Goal: Transaction & Acquisition: Register for event/course

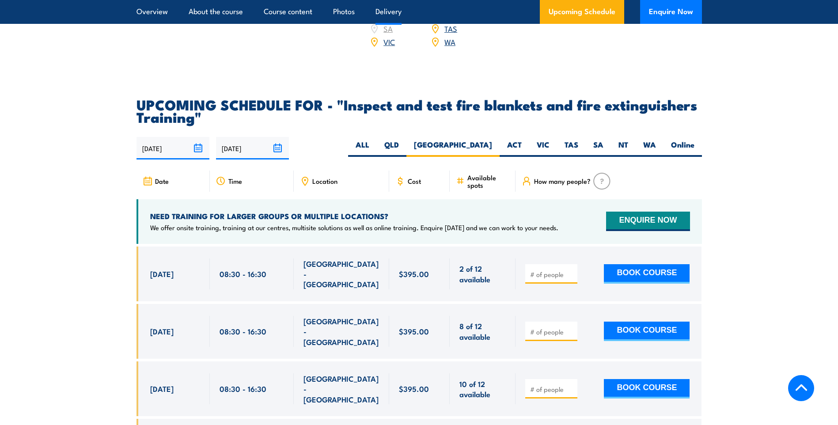
scroll to position [1640, 0]
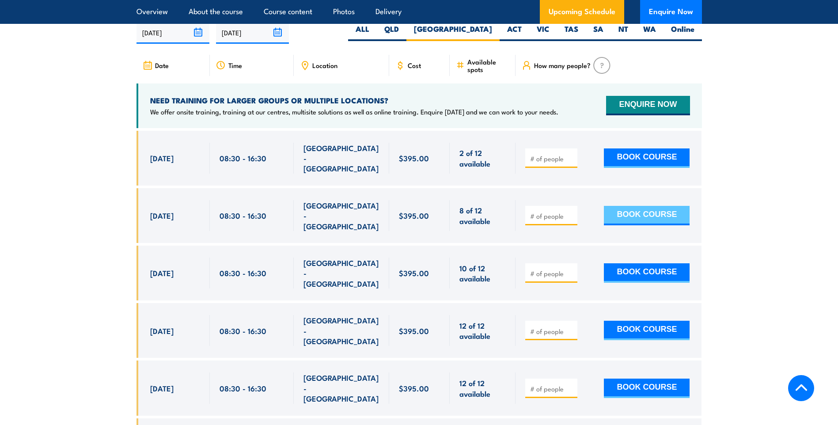
click at [641, 217] on button "BOOK COURSE" at bounding box center [647, 215] width 86 height 19
click at [562, 236] on div at bounding box center [608, 215] width 186 height 55
click at [556, 220] on input "number" at bounding box center [552, 216] width 44 height 9
click at [570, 219] on input "1" at bounding box center [552, 216] width 44 height 9
click at [572, 220] on input "1" at bounding box center [552, 216] width 44 height 9
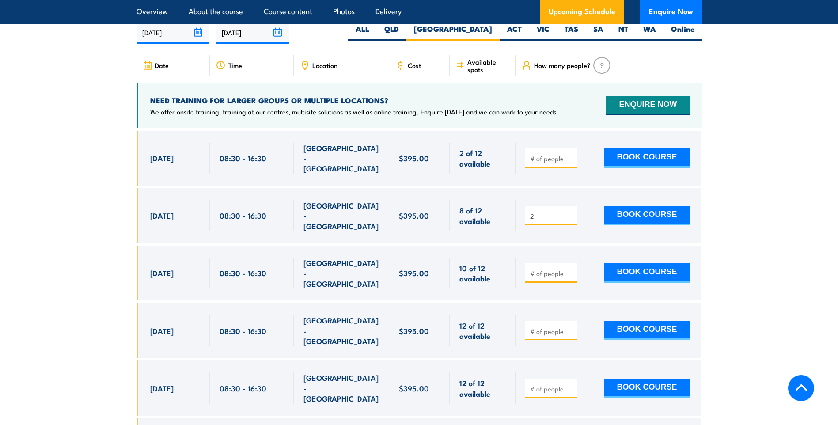
type input "2"
click at [571, 215] on input "2" at bounding box center [552, 216] width 44 height 9
click at [628, 217] on button "BOOK COURSE" at bounding box center [647, 215] width 86 height 19
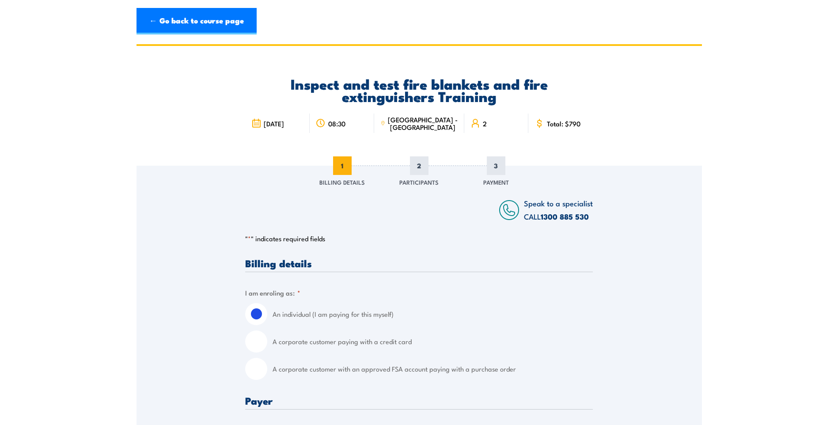
click at [261, 342] on input "A corporate customer paying with a credit card" at bounding box center [256, 341] width 22 height 22
radio input "true"
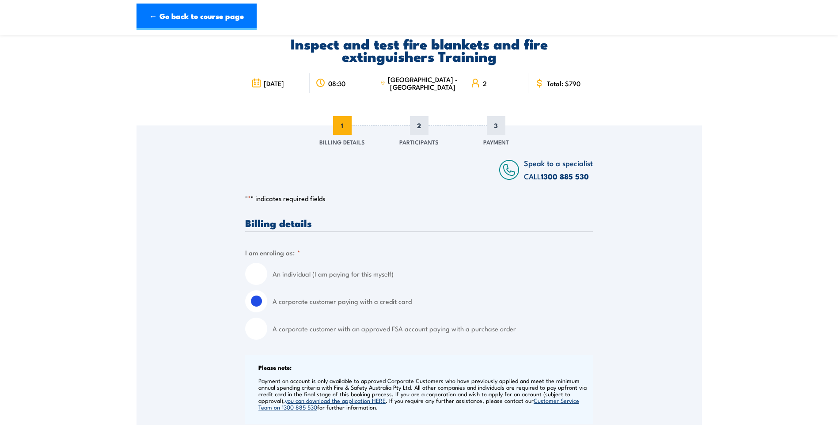
scroll to position [177, 0]
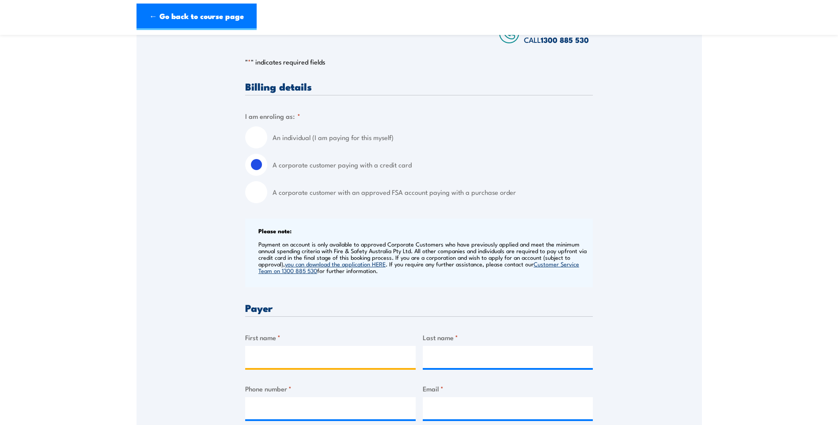
click at [301, 359] on input "First name *" at bounding box center [330, 357] width 170 height 22
type input "Michelle"
type input "Sciberras"
type input "0408297271"
type input "admin.workshop@moits.com.au"
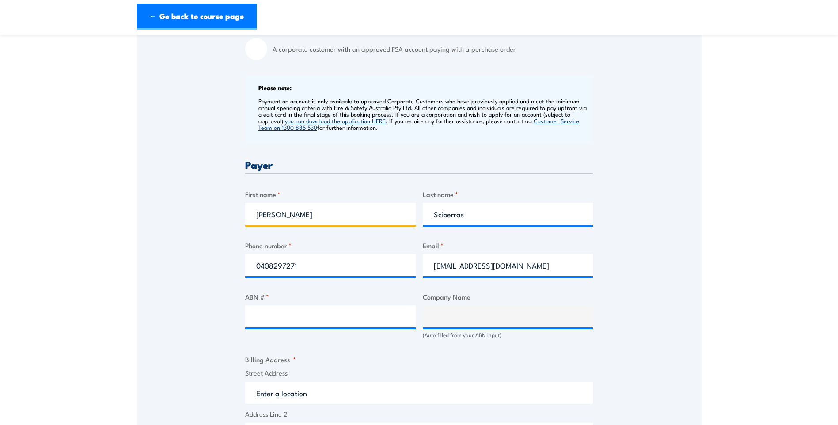
scroll to position [353, 0]
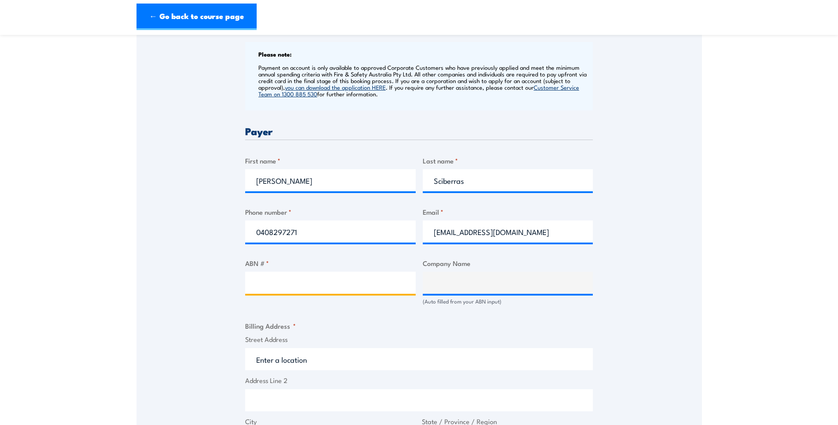
click at [328, 288] on input "ABN # *" at bounding box center [330, 283] width 170 height 22
click at [333, 286] on input "ABN # *" at bounding box center [330, 283] width 170 height 22
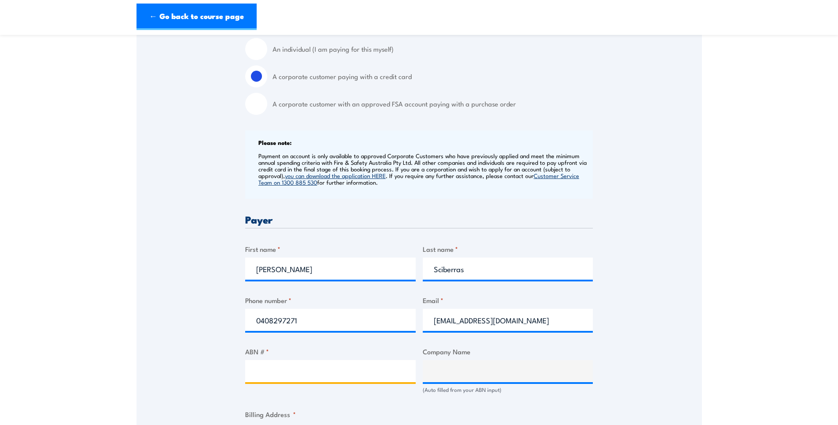
scroll to position [309, 0]
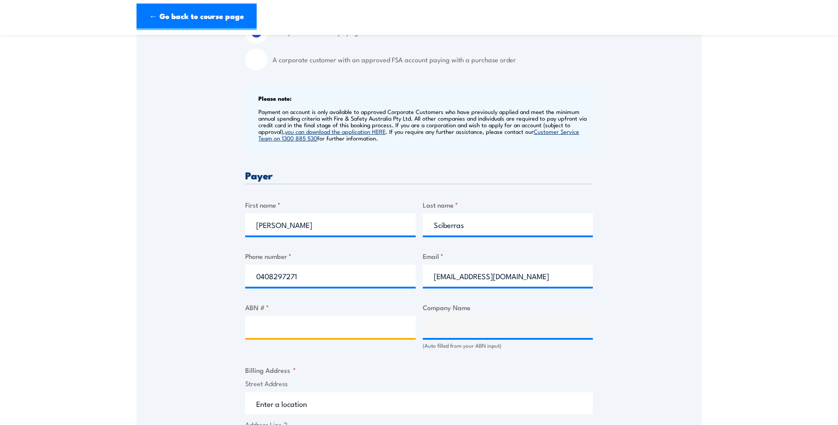
paste input "62 154 369 098"
type input "62 154 369 098"
type input "Moit Plant & Equipment Pty Ltd"
type input "62 154 369 098"
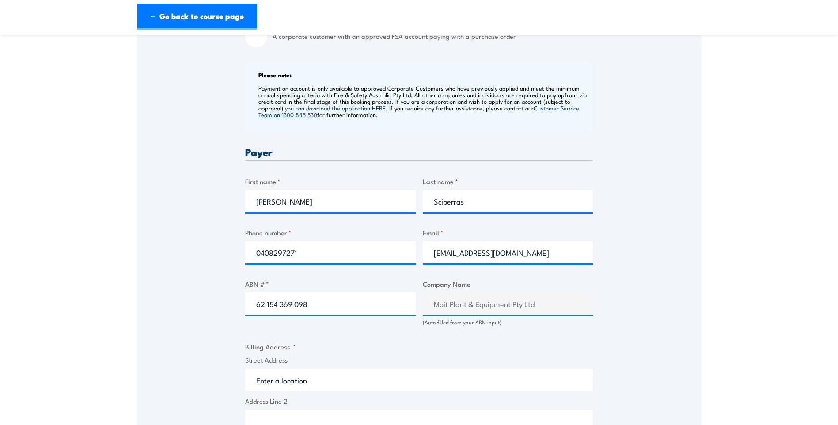
scroll to position [353, 0]
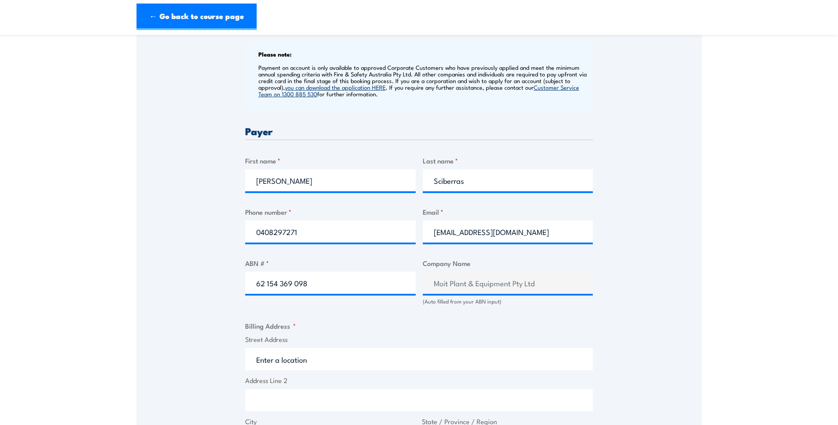
click at [305, 356] on input "Street Address" at bounding box center [419, 359] width 348 height 22
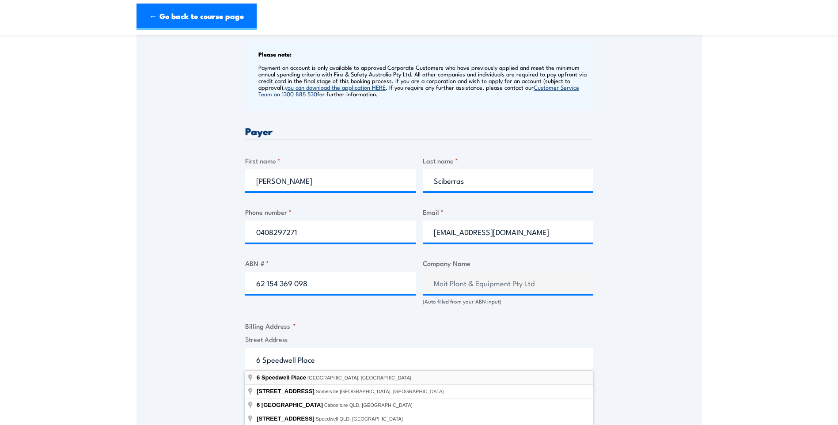
type input "6 Speedwell Place, South Windsor NSW, Australia"
type input "6 Speedwell Pl"
type input "South Windsor"
type input "[GEOGRAPHIC_DATA]"
type input "2756"
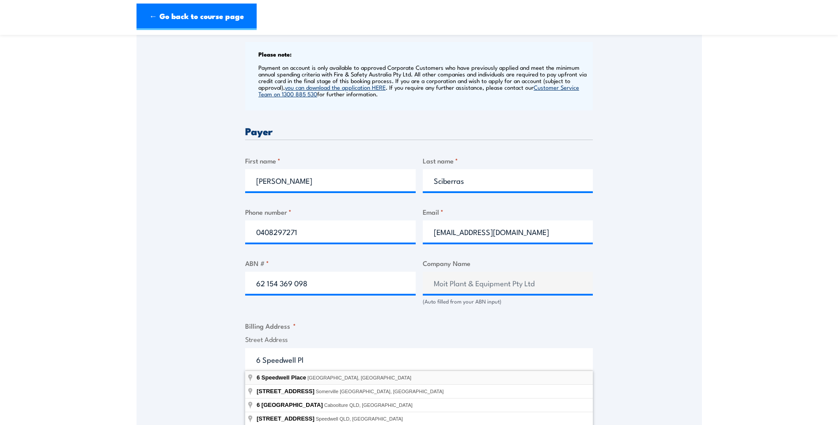
select select "Australia"
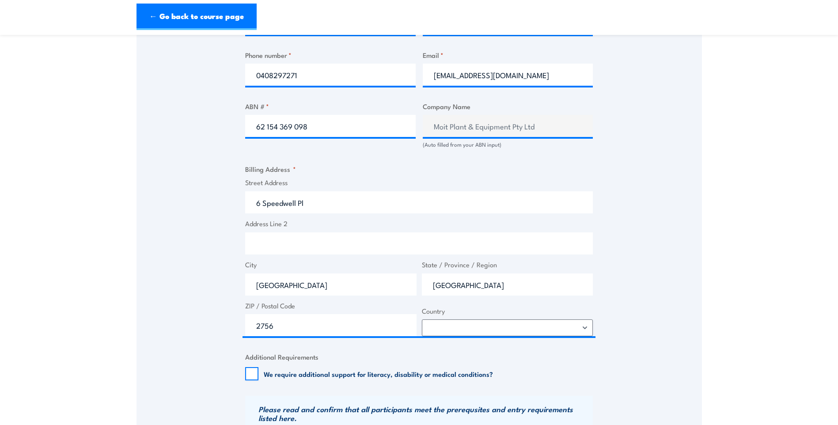
scroll to position [530, 0]
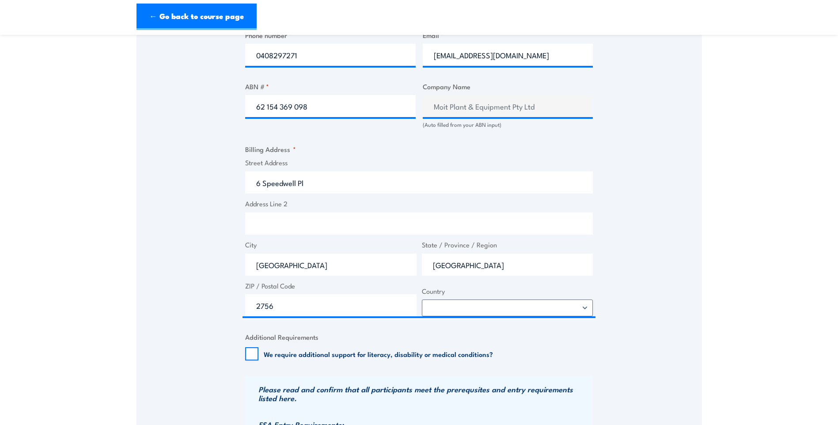
click at [262, 354] on div "We require additional support for literacy, disability or medical conditions?" at bounding box center [369, 353] width 248 height 13
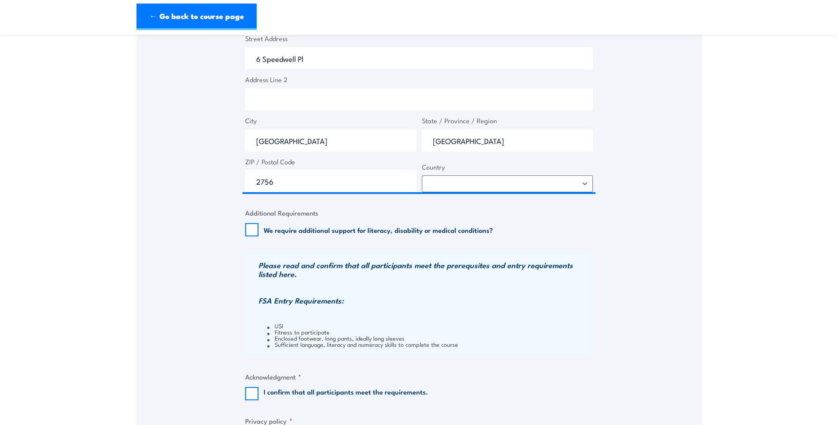
scroll to position [663, 0]
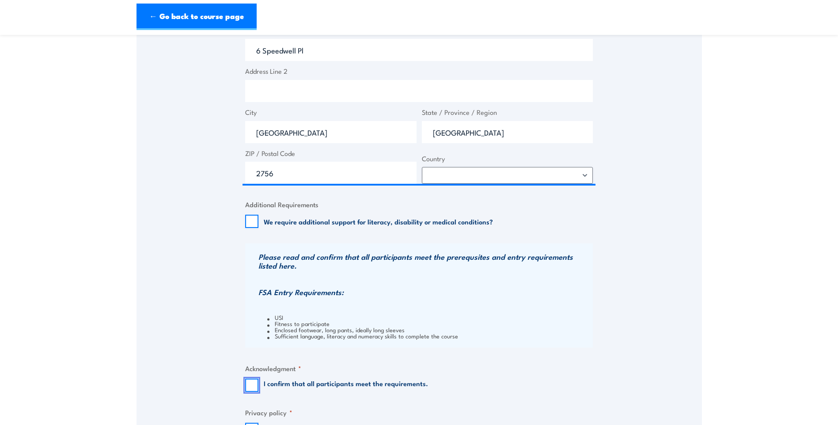
click at [254, 384] on input "I confirm that all participants meet the requirements." at bounding box center [251, 385] width 13 height 13
checkbox input "true"
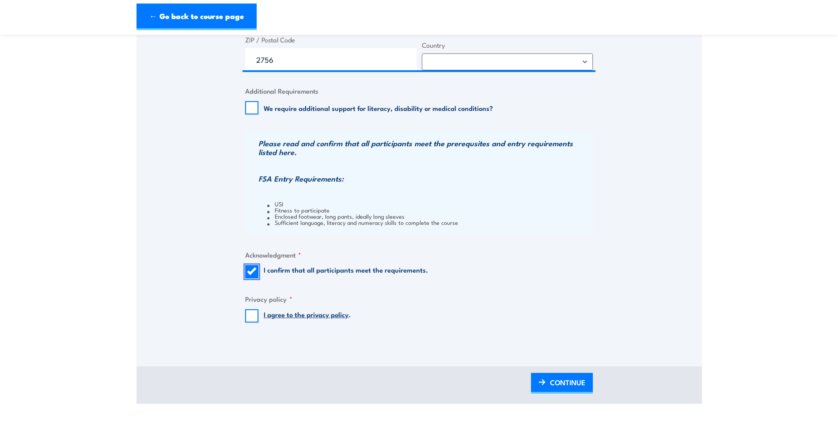
scroll to position [795, 0]
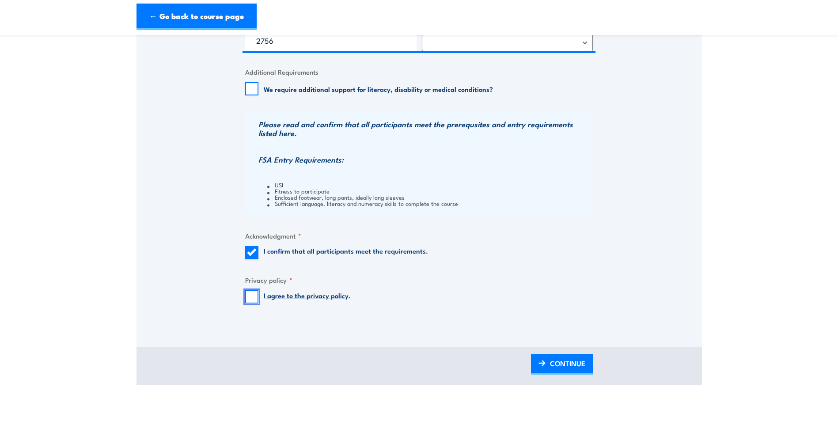
click at [250, 295] on input "I agree to the privacy policy ." at bounding box center [251, 296] width 13 height 13
checkbox input "true"
click at [568, 364] on span "CONTINUE" at bounding box center [567, 363] width 35 height 23
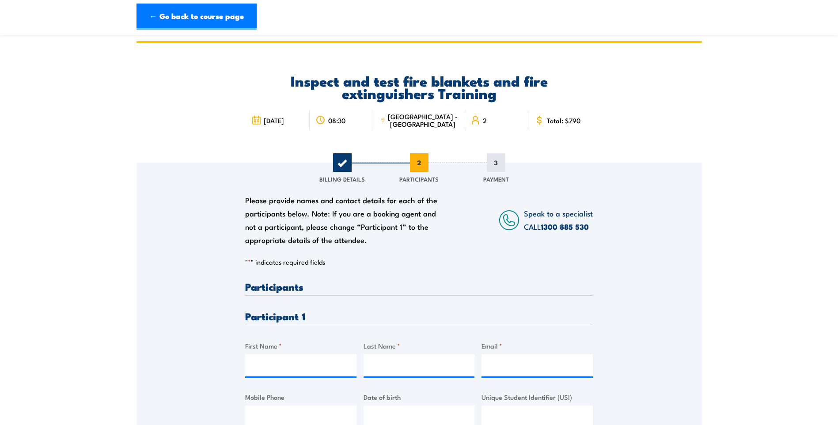
scroll to position [0, 0]
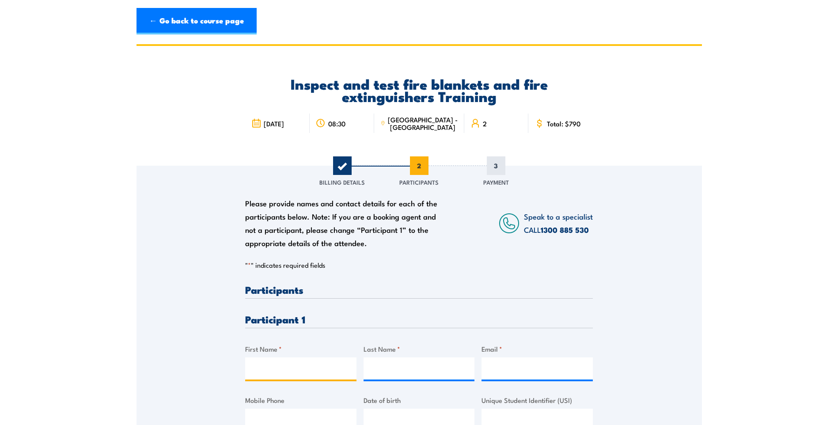
click at [266, 374] on input "First Name *" at bounding box center [300, 368] width 111 height 22
type input "Liam"
type input "Herford"
type input "l"
click at [492, 371] on input "Email *" at bounding box center [536, 368] width 111 height 22
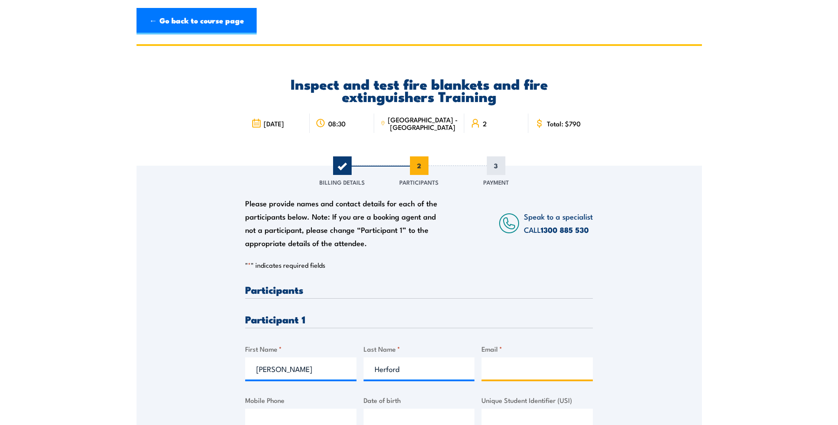
paste input "liamherford@icloud.com"
drag, startPoint x: 494, startPoint y: 368, endPoint x: 545, endPoint y: 379, distance: 52.7
click at [494, 368] on input "liamherford@icloud.com" at bounding box center [536, 368] width 111 height 22
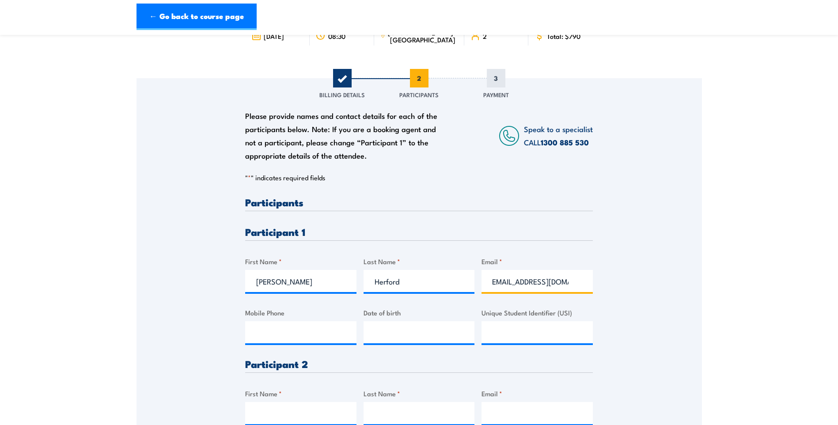
scroll to position [88, 0]
click at [567, 279] on input "liamherford@icloud.com" at bounding box center [536, 280] width 111 height 22
drag, startPoint x: 574, startPoint y: 283, endPoint x: 472, endPoint y: 288, distance: 102.1
click at [472, 288] on div "Please provide names and contact details for each of the participants below. No…" at bounding box center [419, 343] width 348 height 294
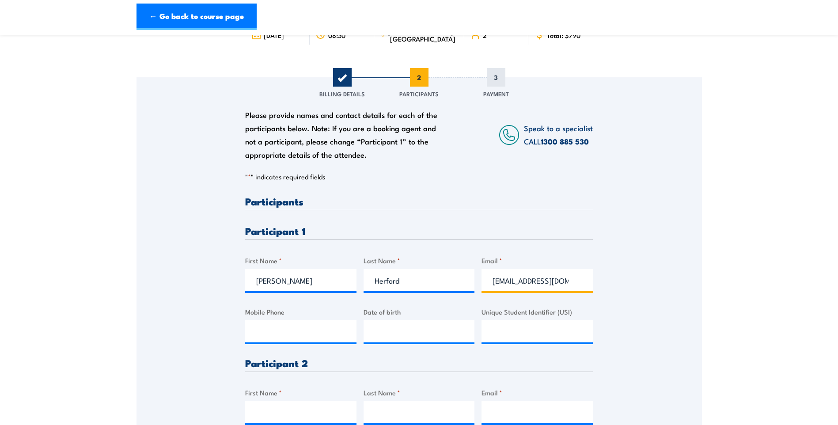
type input "liamherford@icloud.com"
drag, startPoint x: 259, startPoint y: 335, endPoint x: 269, endPoint y: 335, distance: 9.3
click at [260, 335] on input "Mobile Phone" at bounding box center [300, 331] width 111 height 22
type input "0401620056"
click at [422, 326] on input "__/__/____" at bounding box center [419, 331] width 111 height 22
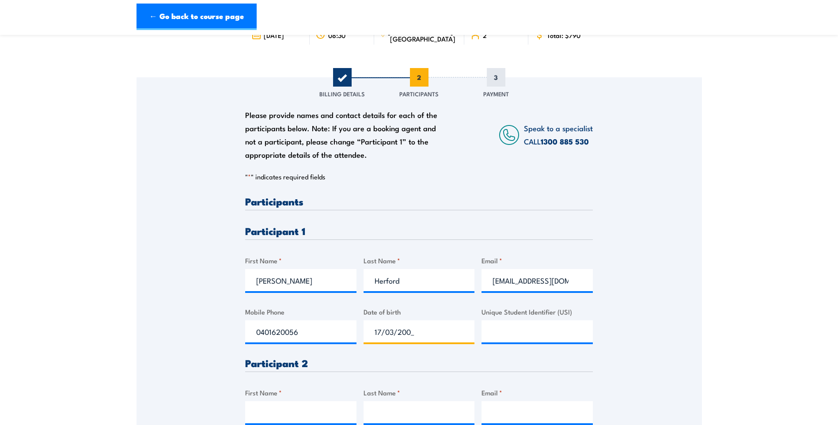
type input "17/03/2005"
click at [504, 337] on input "Unique Student Identifier (USI)" at bounding box center [536, 331] width 111 height 22
click at [508, 329] on input "Unique Student Identifier (USI)" at bounding box center [536, 331] width 111 height 22
paste input "CUZKRLFVL9"
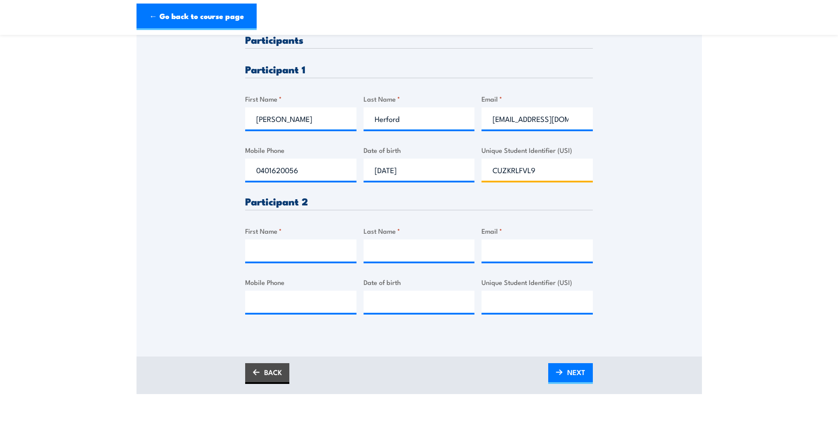
scroll to position [265, 0]
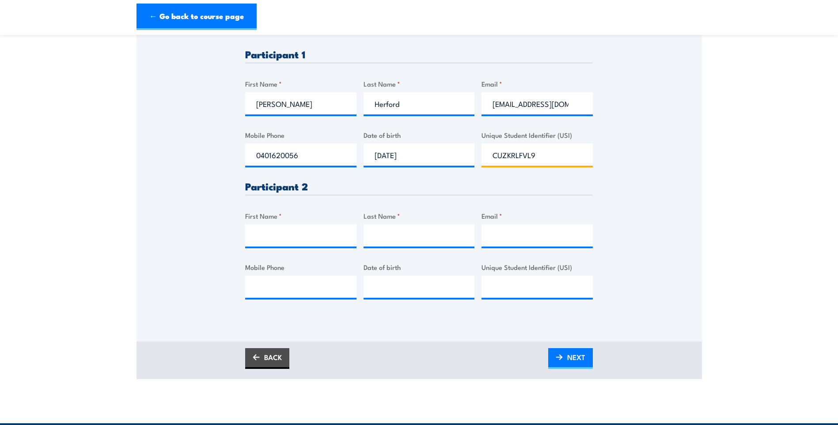
type input "CUZKRLFVL9"
click at [275, 240] on input "First Name *" at bounding box center [300, 235] width 111 height 22
type input "George"
type input "Saad"
click at [518, 238] on input "Email *" at bounding box center [536, 235] width 111 height 22
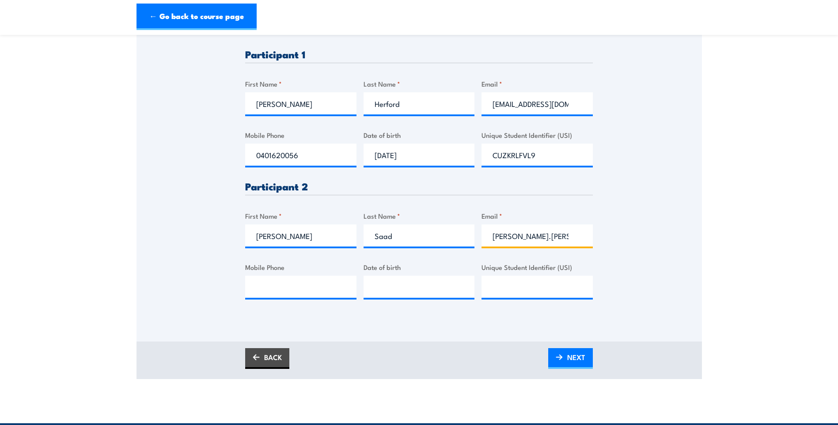
drag, startPoint x: 541, startPoint y: 236, endPoint x: 545, endPoint y: 239, distance: 5.4
type input "george.saad@moits.com.au"
type input "0488900666"
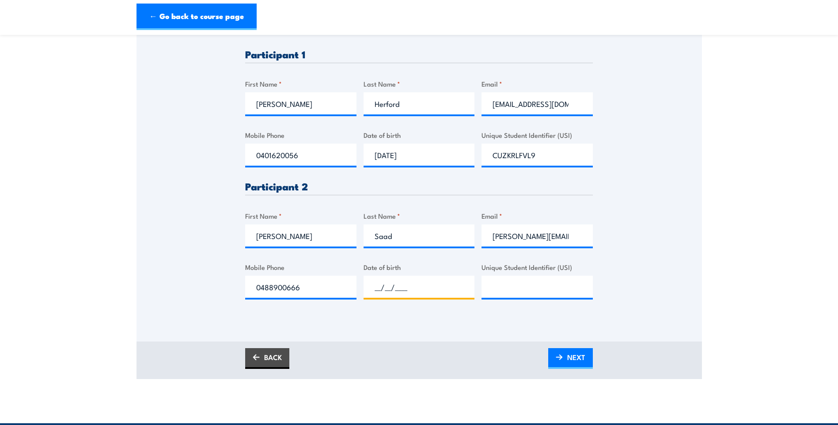
click at [388, 286] on input "__/__/____" at bounding box center [419, 287] width 111 height 22
type input "28/06/1972"
click at [508, 289] on input "Unique Student Identifier (USI)" at bounding box center [536, 287] width 111 height 22
type input "Y"
type input "UTJPULSPGM"
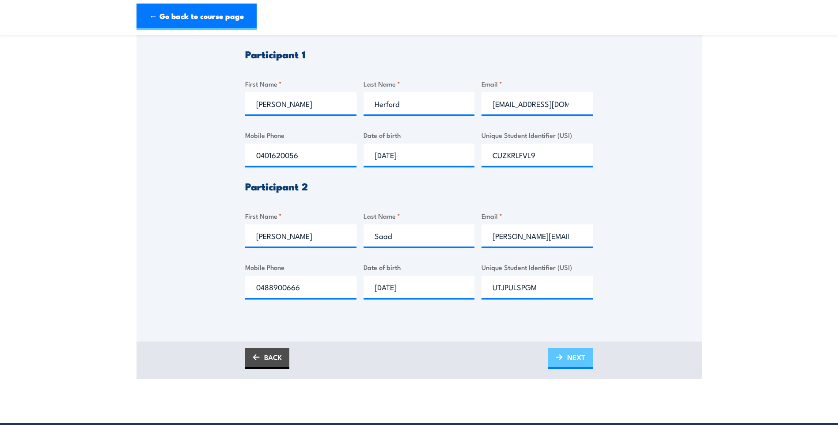
click at [577, 362] on span "NEXT" at bounding box center [576, 356] width 18 height 23
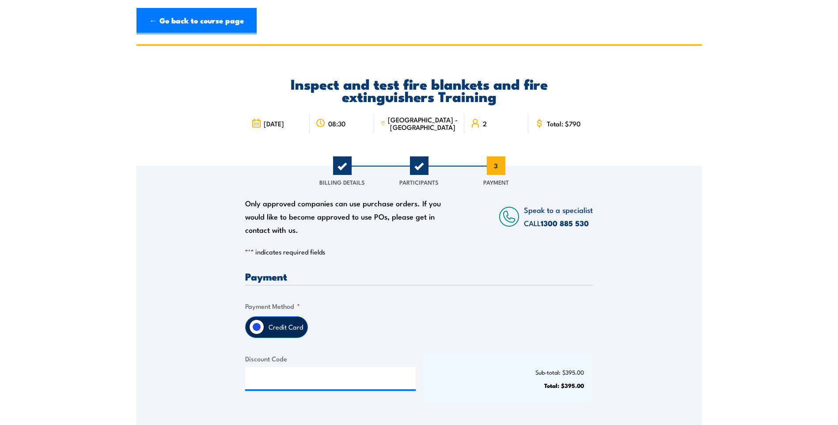
click at [277, 326] on label "Credit Card" at bounding box center [285, 327] width 43 height 21
click at [264, 326] on input "Credit Card" at bounding box center [256, 326] width 15 height 15
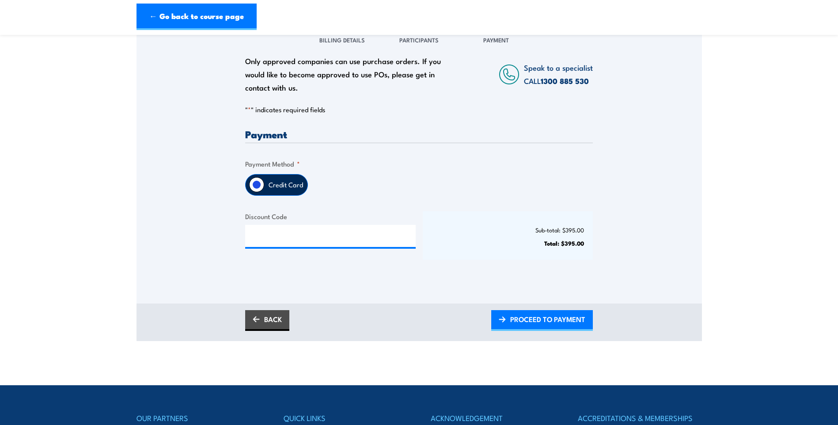
scroll to position [177, 0]
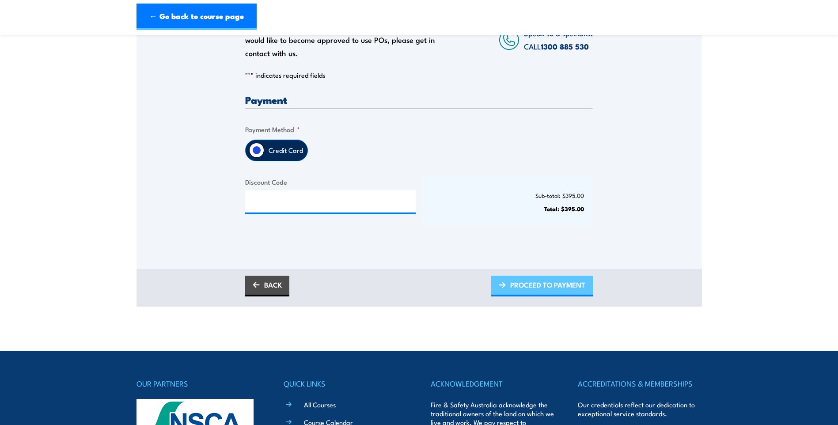
click at [531, 287] on span "PROCEED TO PAYMENT" at bounding box center [547, 284] width 75 height 23
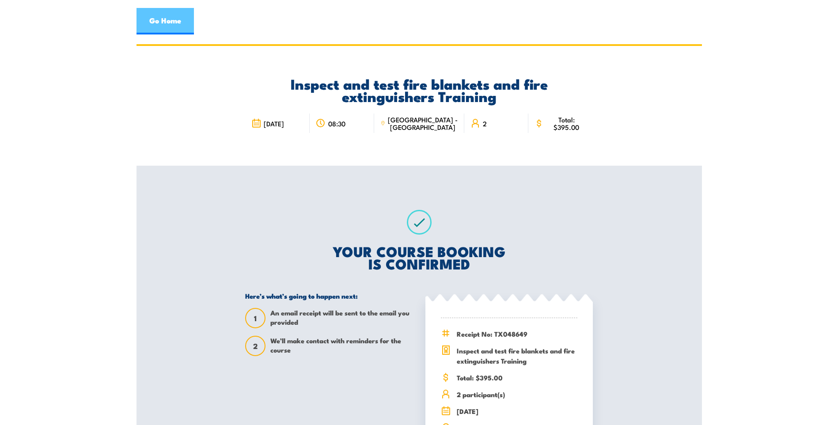
click at [165, 25] on link "Go Home" at bounding box center [164, 21] width 57 height 27
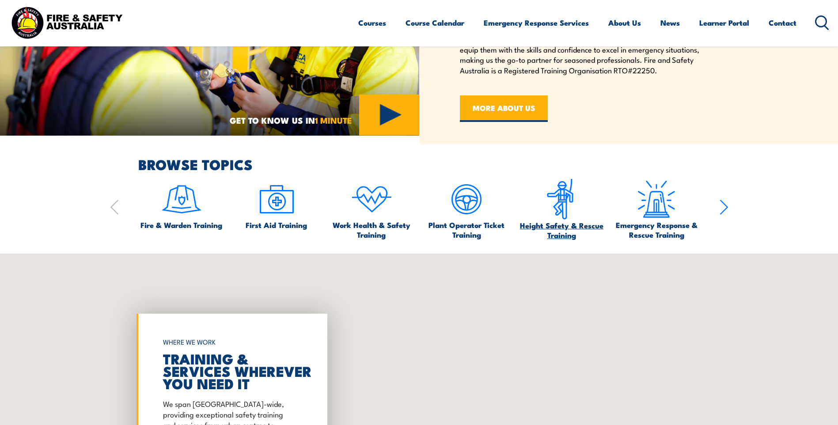
scroll to position [309, 0]
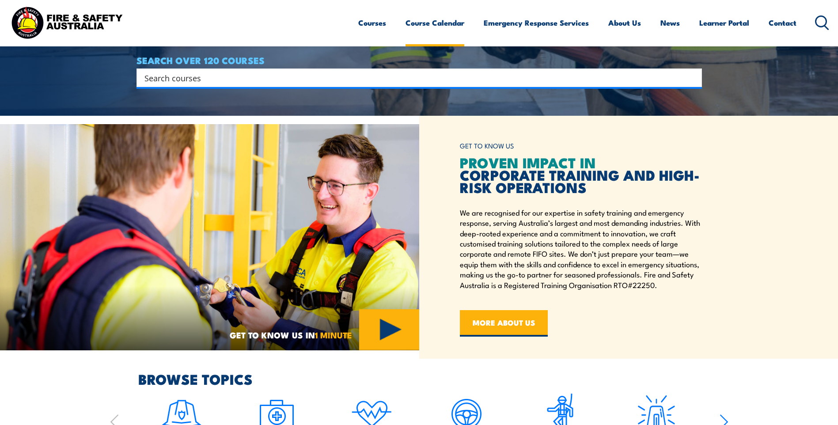
click at [440, 23] on link "Course Calendar" at bounding box center [434, 22] width 59 height 23
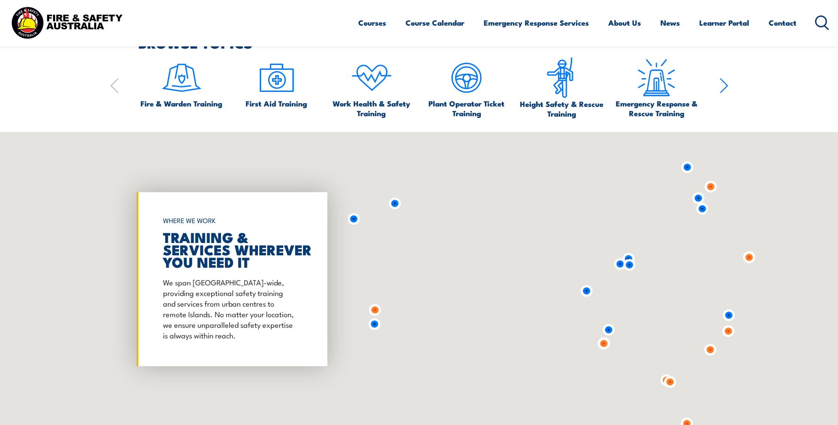
scroll to position [663, 0]
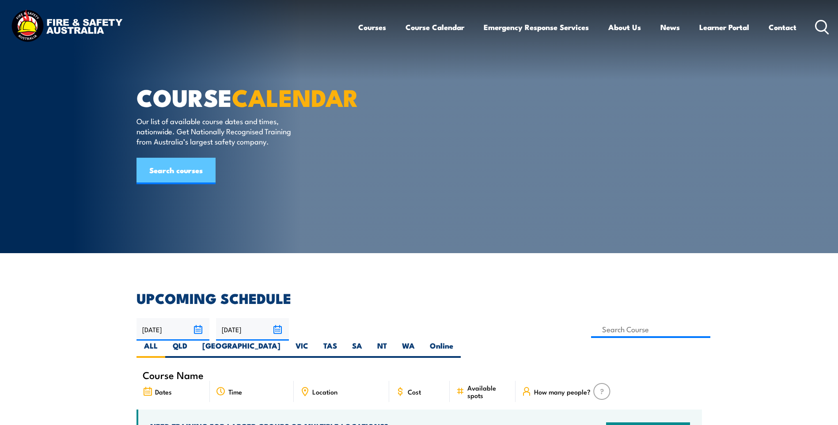
click at [179, 184] on link "Search courses" at bounding box center [175, 171] width 79 height 27
